Goal: Information Seeking & Learning: Learn about a topic

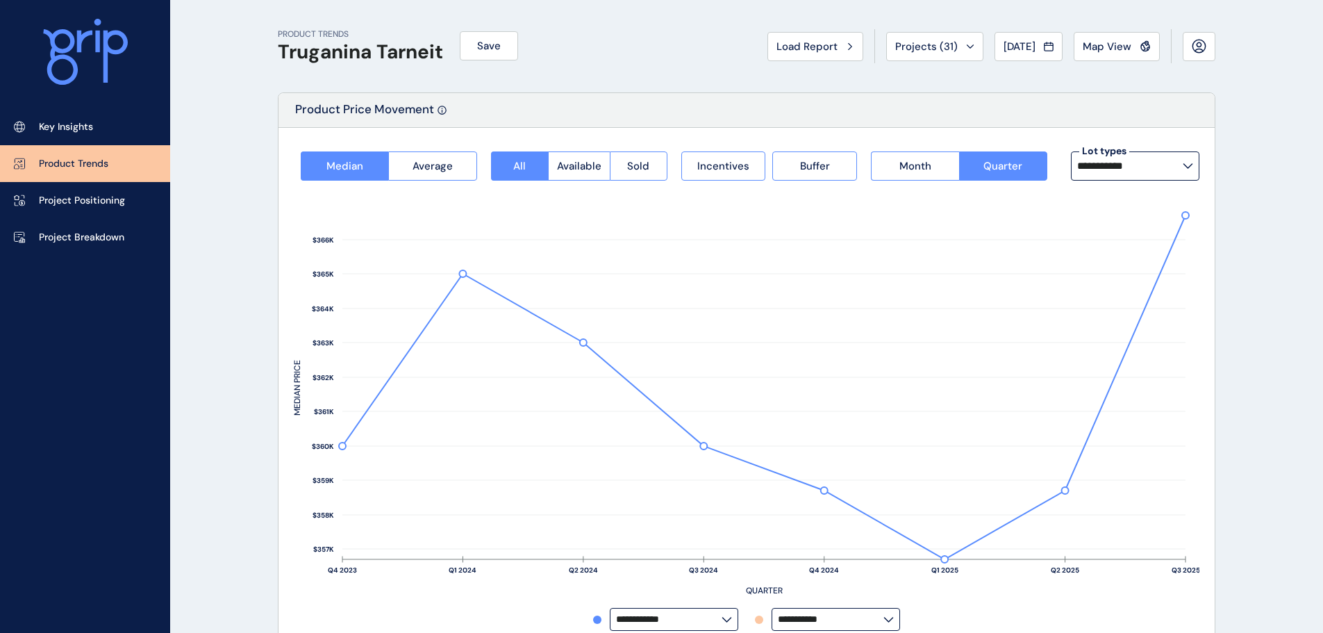
scroll to position [69, 0]
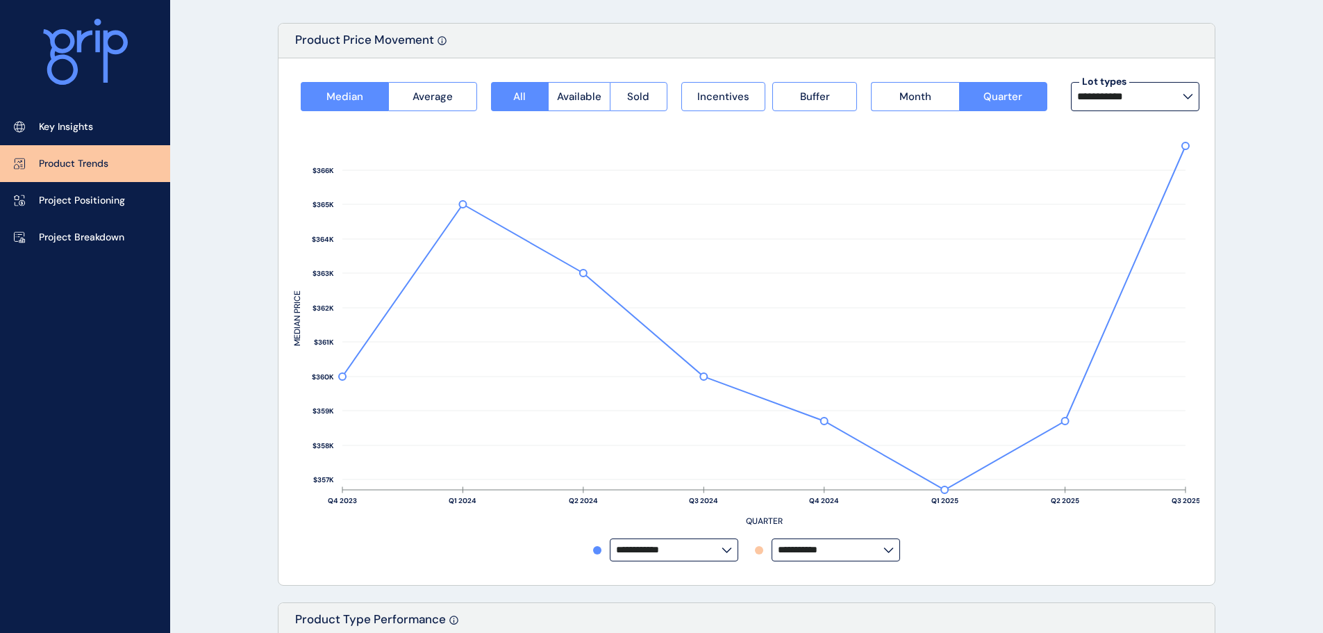
drag, startPoint x: 0, startPoint y: 0, endPoint x: 240, endPoint y: 204, distance: 315.3
click at [416, 108] on button "Average" at bounding box center [432, 96] width 88 height 29
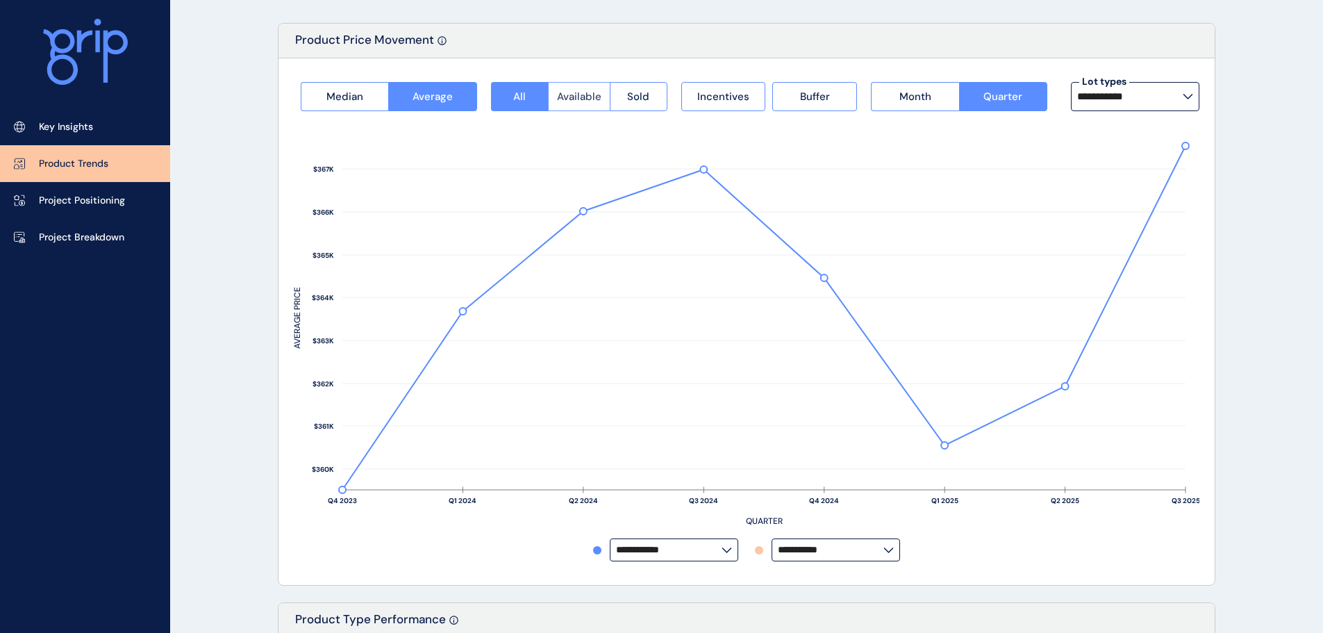
click at [580, 93] on span "Available" at bounding box center [579, 97] width 44 height 14
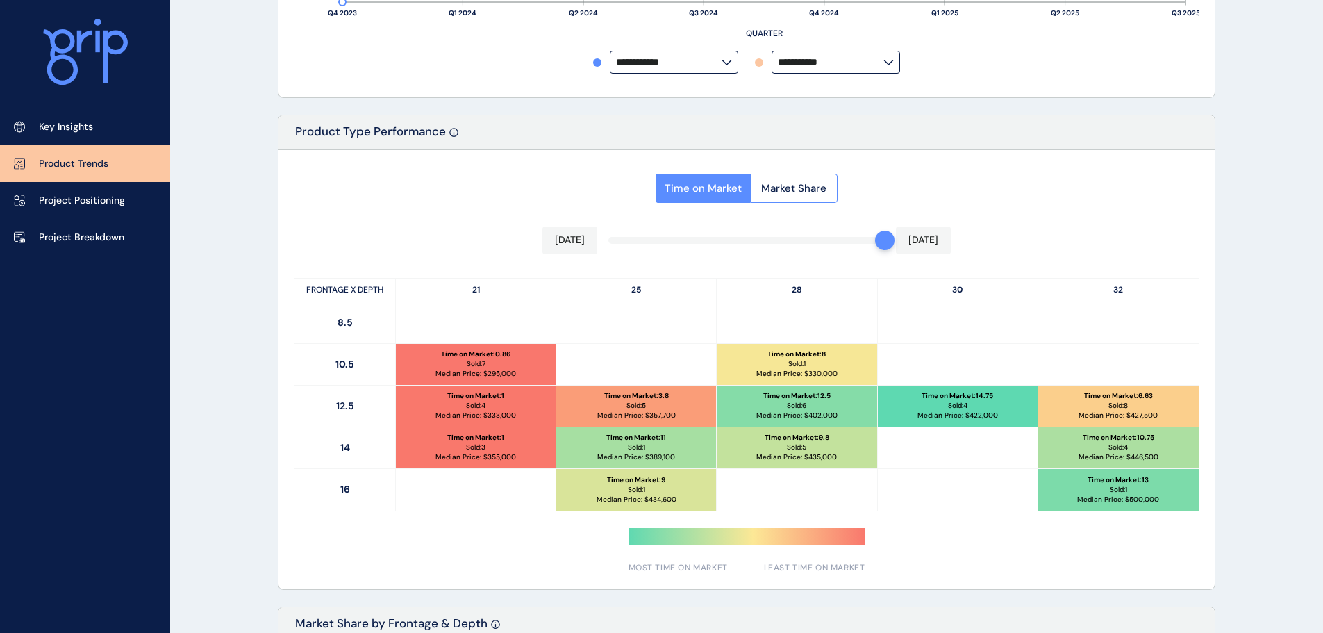
scroll to position [625, 0]
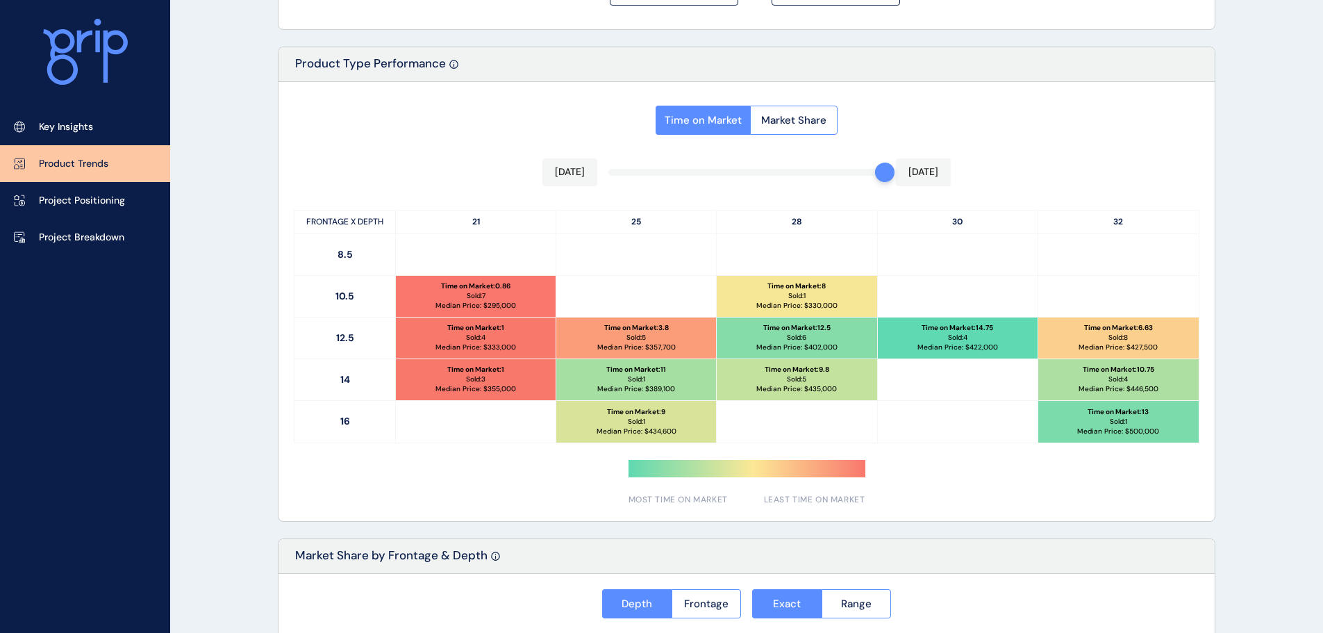
click at [865, 174] on div "Time on Market Market Share [DATE] [DATE] FRONTAGE X DEPTH 21 25 28 30 32 8.5 1…" at bounding box center [746, 301] width 936 height 439
drag, startPoint x: 882, startPoint y: 174, endPoint x: 896, endPoint y: 174, distance: 14.6
click at [896, 174] on div at bounding box center [746, 301] width 936 height 439
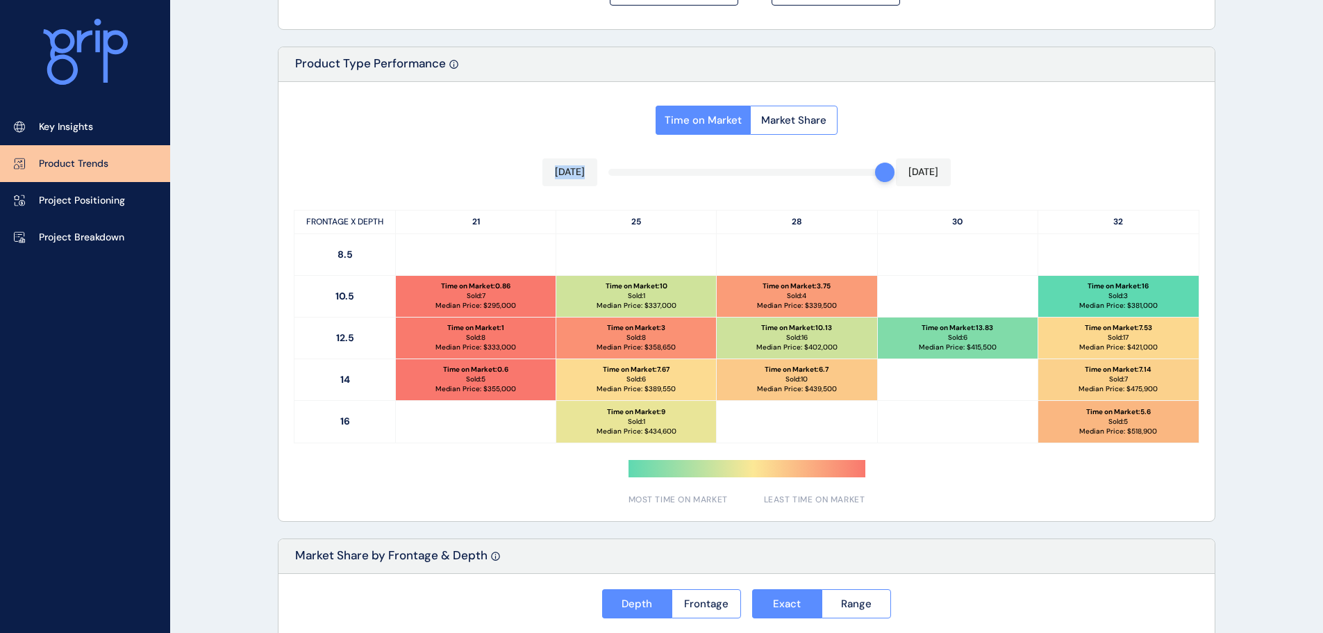
drag, startPoint x: 861, startPoint y: 173, endPoint x: 877, endPoint y: 174, distance: 16.0
click at [892, 174] on div "Time on Market Market Share [DATE] [DATE] FRONTAGE X DEPTH 21 25 28 30 32 8.5 1…" at bounding box center [746, 301] width 936 height 439
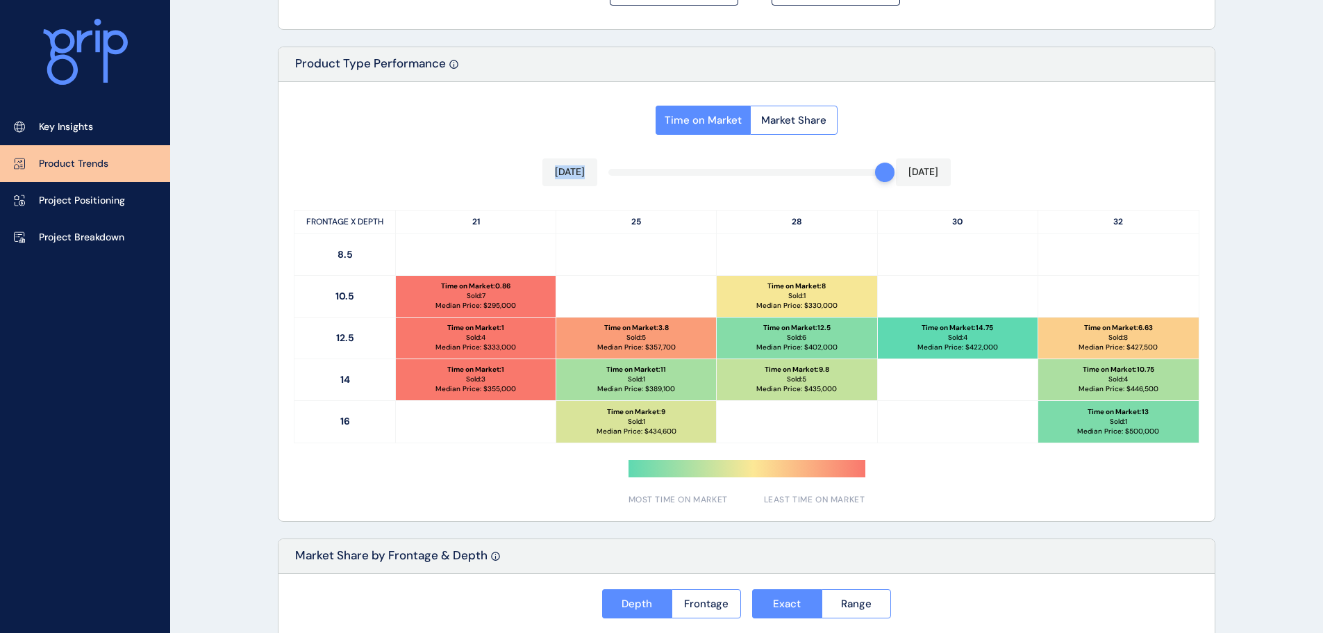
click at [160, 400] on div "Key Insights Product Trends Project Positioning Project Breakdown" at bounding box center [85, 316] width 170 height 633
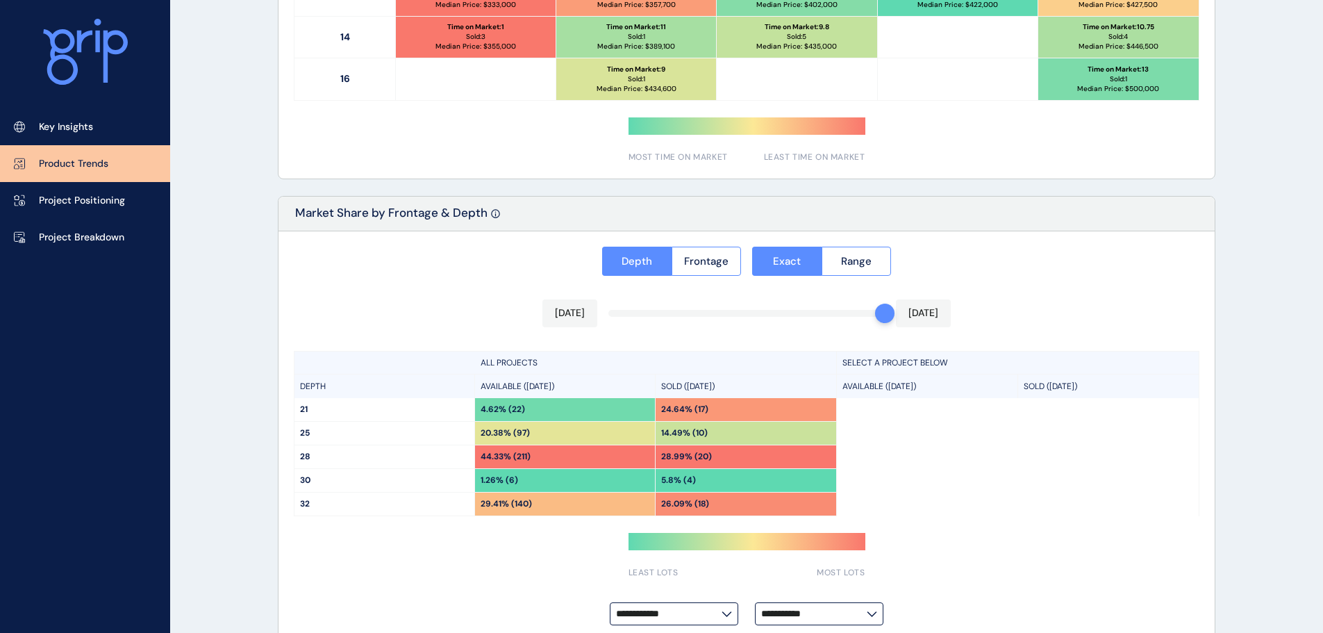
scroll to position [992, 0]
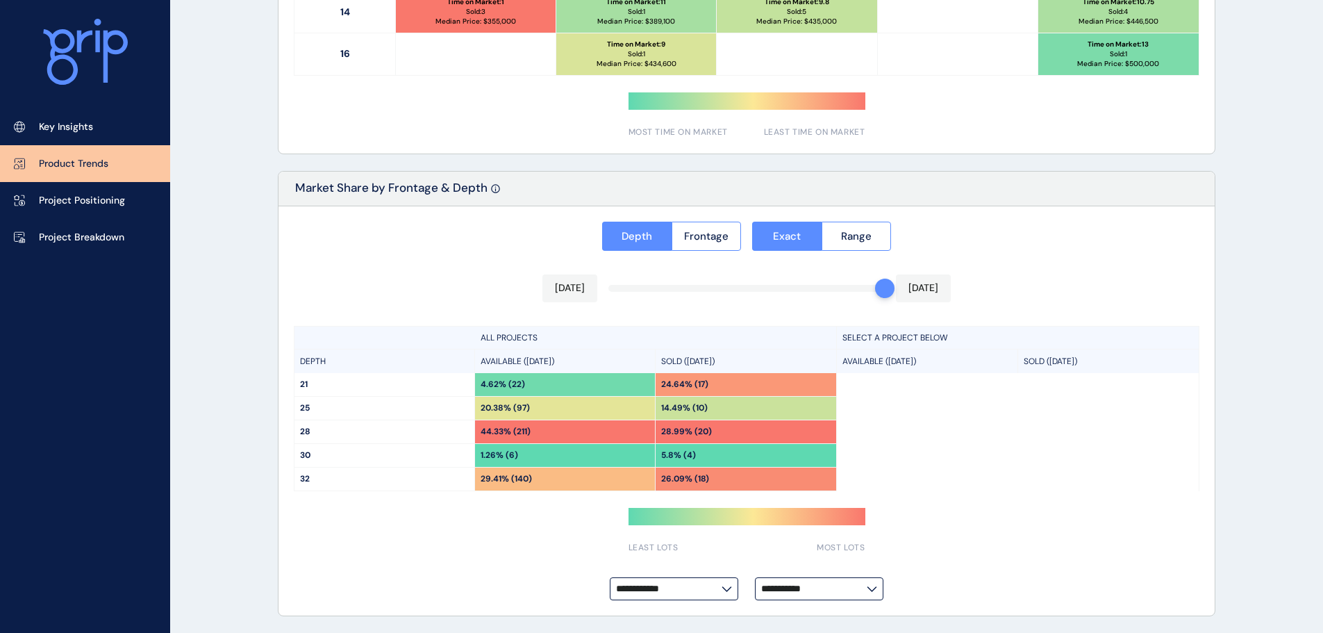
click at [699, 584] on input "**********" at bounding box center [669, 588] width 106 height 10
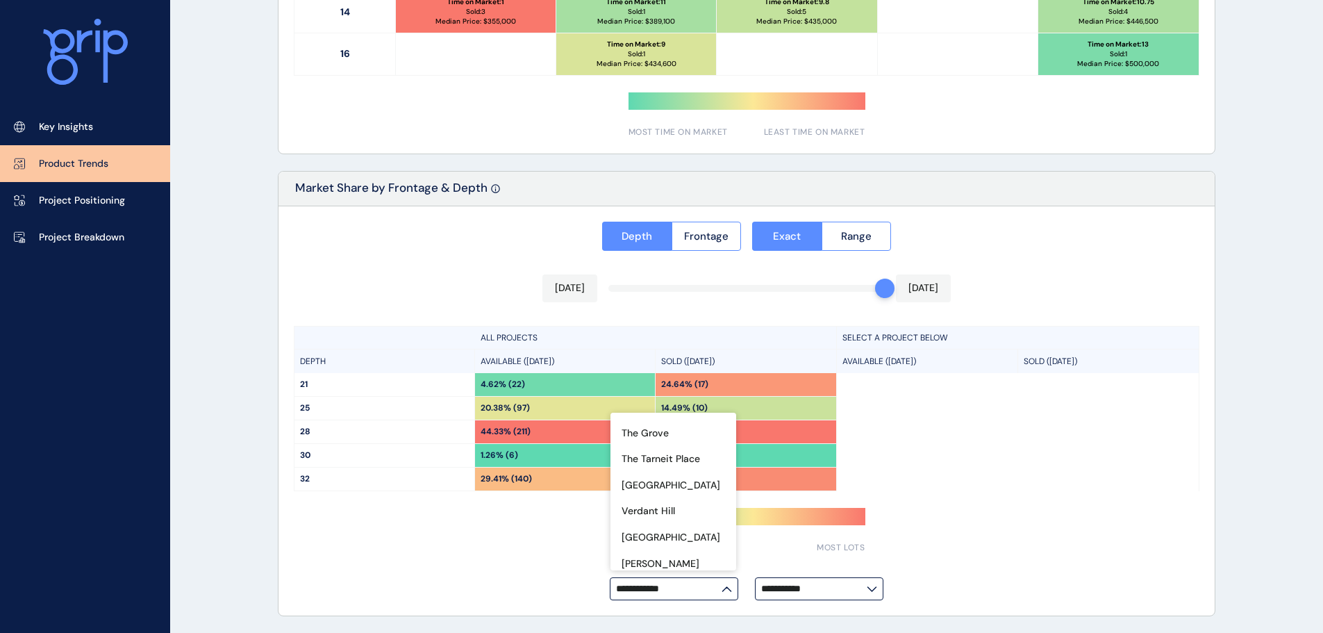
scroll to position [692, 0]
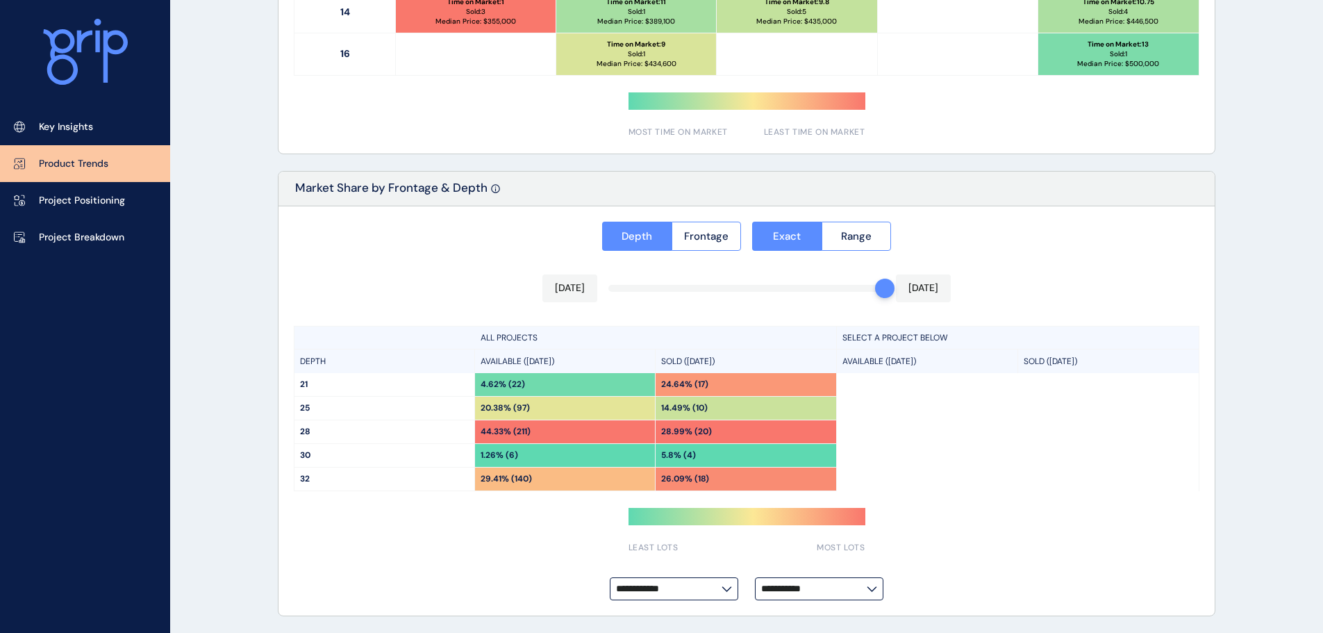
click at [1178, 444] on div "SELECT A PROJECT BELOW AVAILABLE ([DATE]) SOLD ([DATE])" at bounding box center [1018, 409] width 362 height 166
click at [789, 592] on input "**********" at bounding box center [814, 588] width 106 height 10
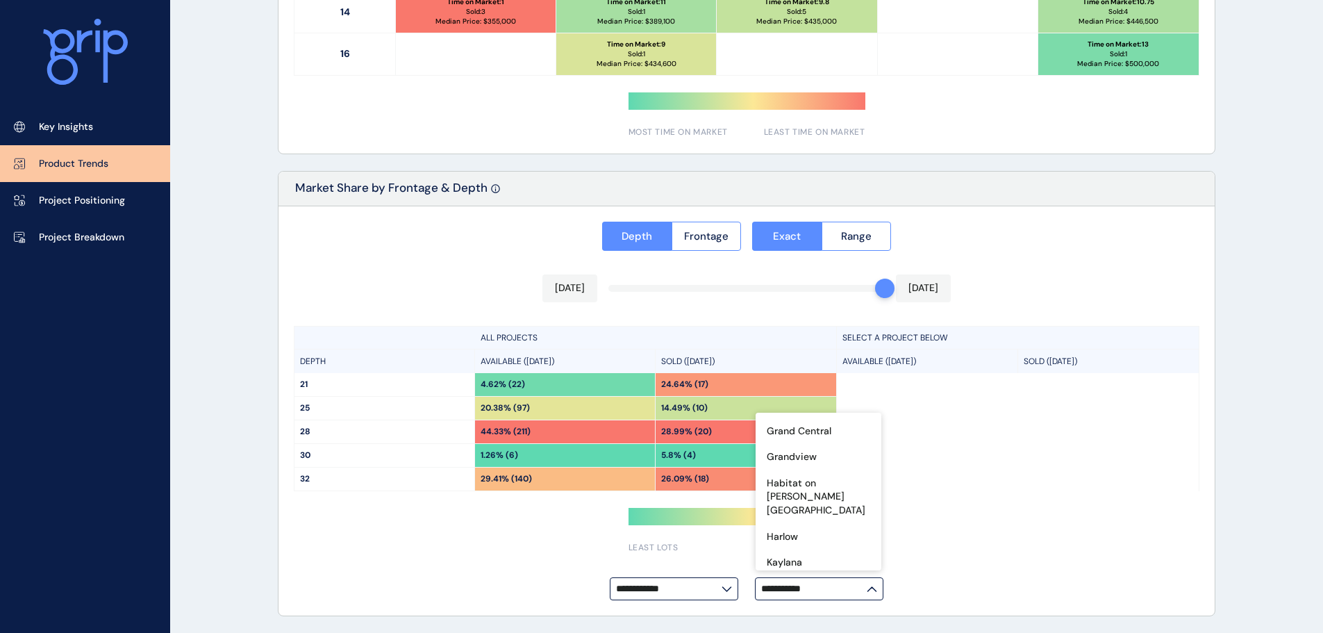
scroll to position [278, 0]
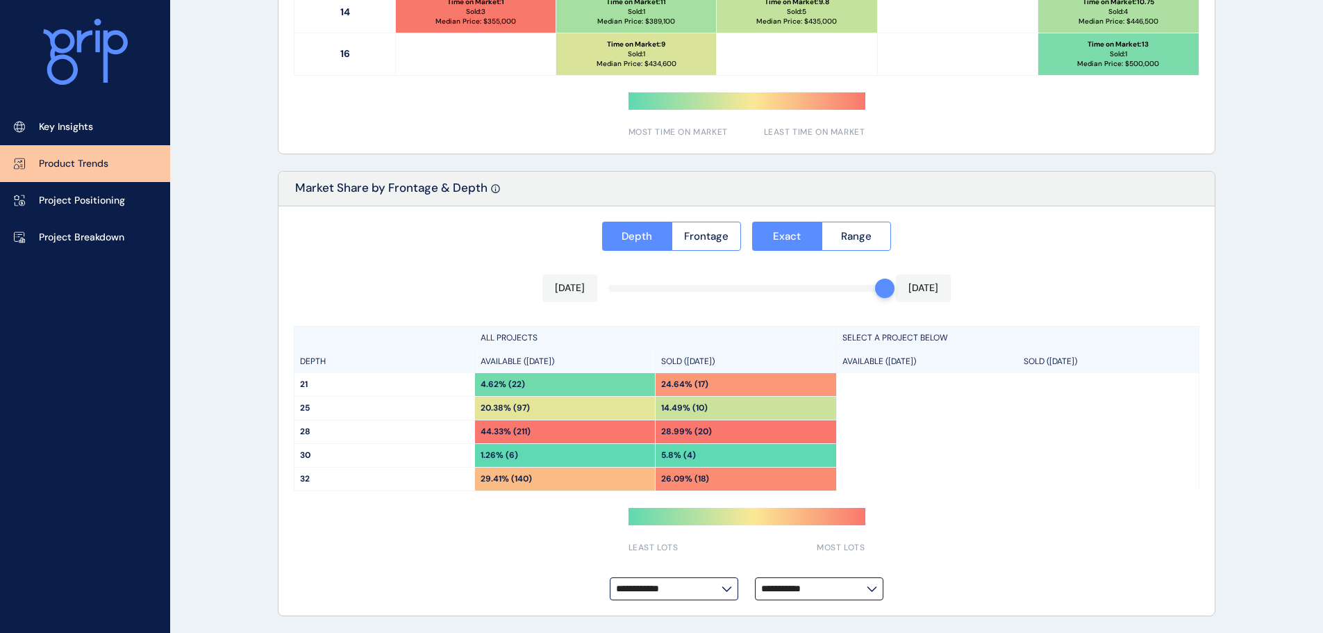
click at [1019, 489] on div "SELECT A PROJECT BELOW AVAILABLE ([DATE]) SOLD ([DATE])" at bounding box center [1018, 409] width 362 height 166
click at [860, 238] on span "Range" at bounding box center [856, 236] width 31 height 14
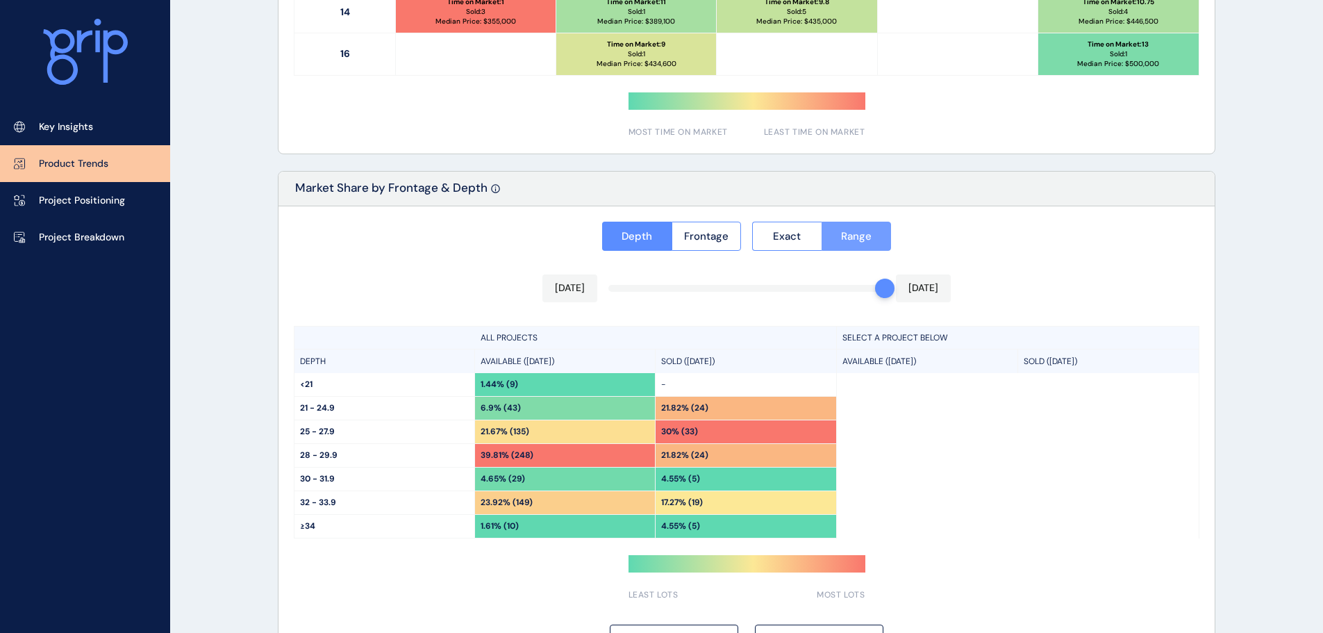
scroll to position [1039, 0]
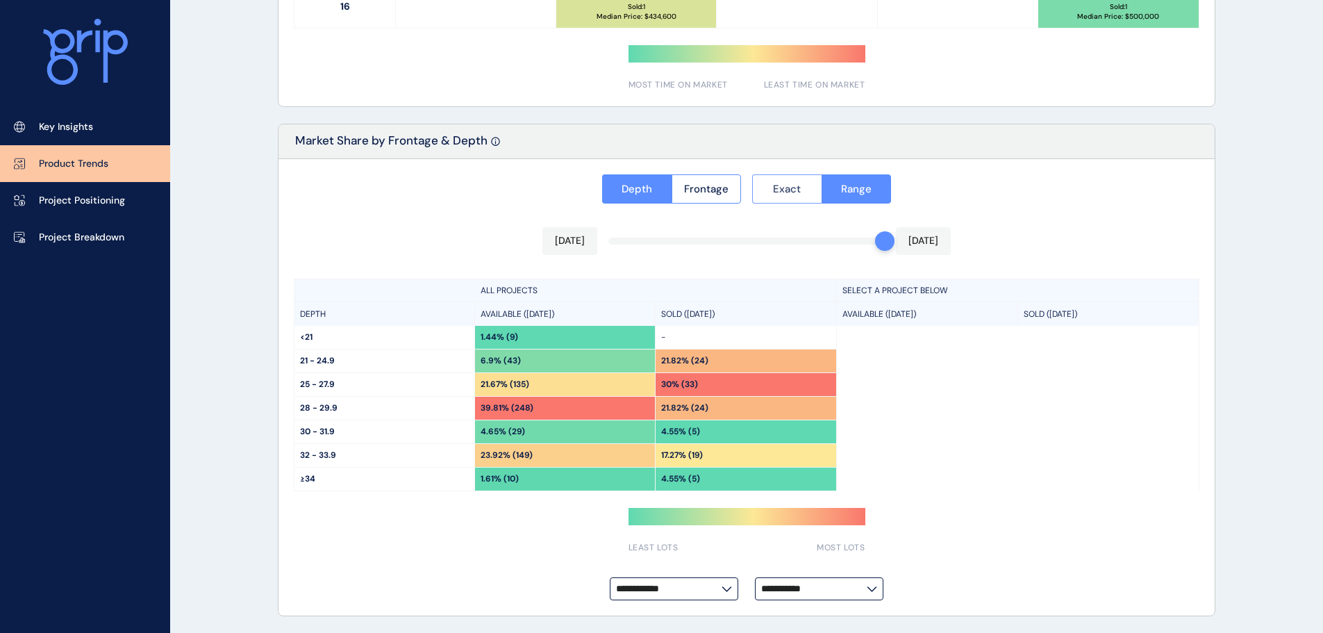
click at [793, 192] on span "Exact" at bounding box center [787, 189] width 28 height 14
